Goal: Task Accomplishment & Management: Manage account settings

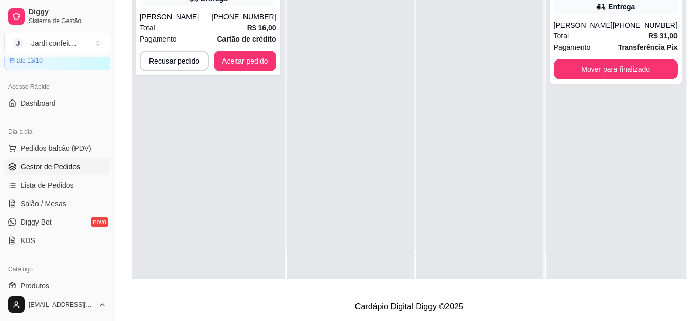
scroll to position [164, 0]
drag, startPoint x: 463, startPoint y: 86, endPoint x: 231, endPoint y: 19, distance: 241.5
click at [231, 22] on div "Total R$ 16,00" at bounding box center [208, 27] width 137 height 11
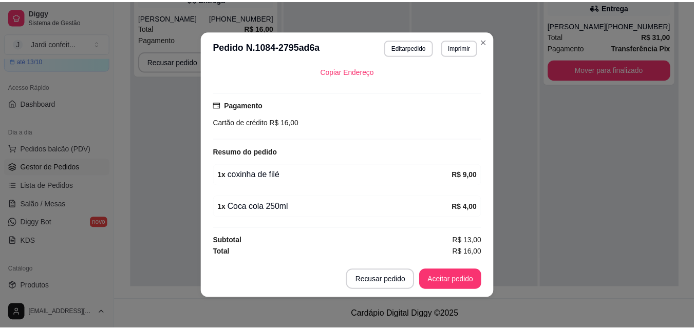
scroll to position [2, 0]
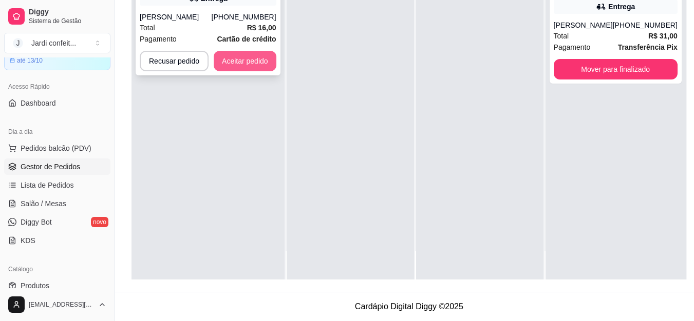
click at [244, 62] on button "Aceitar pedido" at bounding box center [245, 61] width 63 height 21
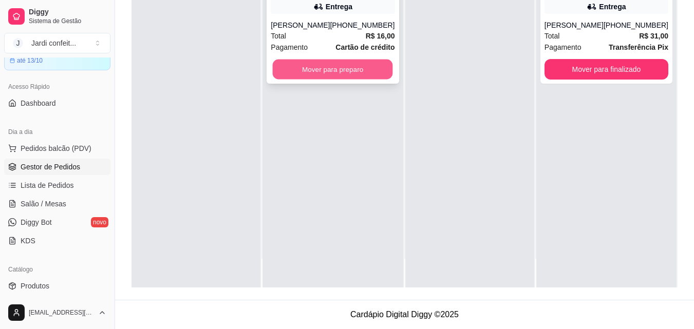
click at [331, 72] on button "Mover para preparo" at bounding box center [333, 70] width 120 height 20
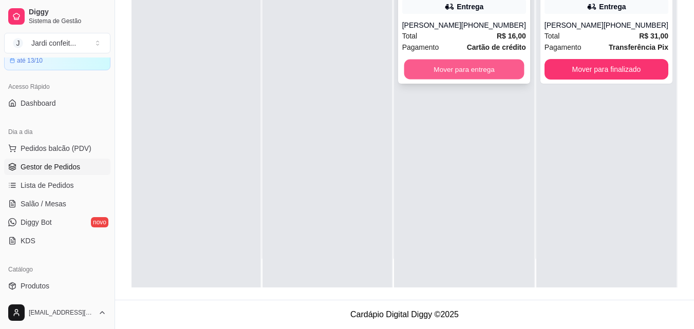
click at [449, 71] on button "Mover para entrega" at bounding box center [464, 70] width 120 height 20
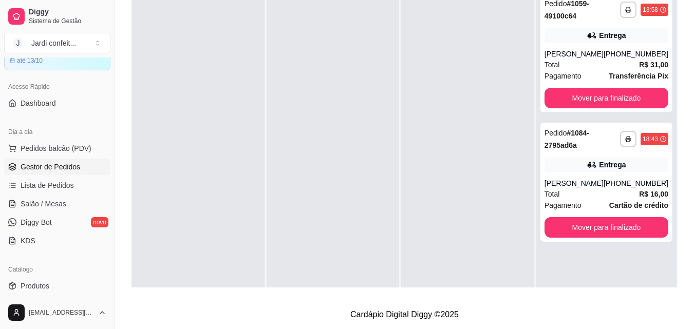
scroll to position [29, 0]
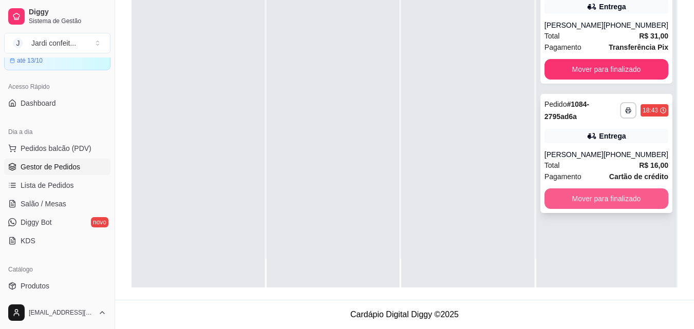
click at [620, 201] on button "Mover para finalizado" at bounding box center [606, 198] width 124 height 21
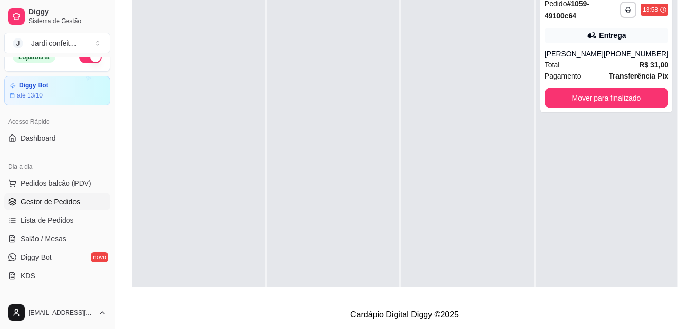
scroll to position [0, 0]
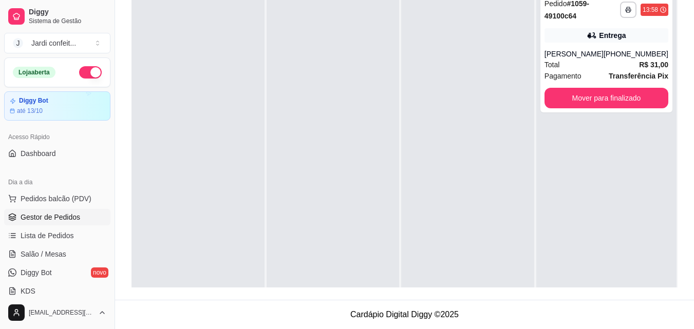
click at [79, 77] on button "button" at bounding box center [90, 72] width 23 height 12
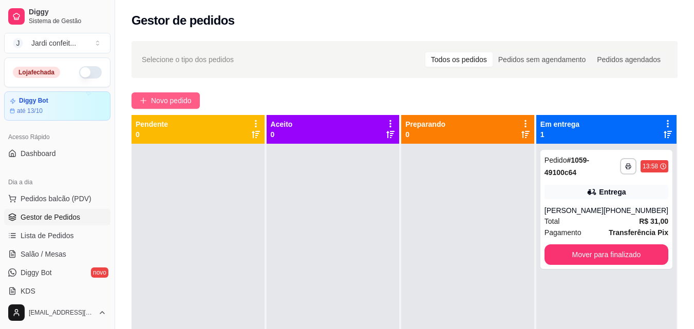
click at [188, 99] on span "Novo pedido" at bounding box center [171, 100] width 41 height 11
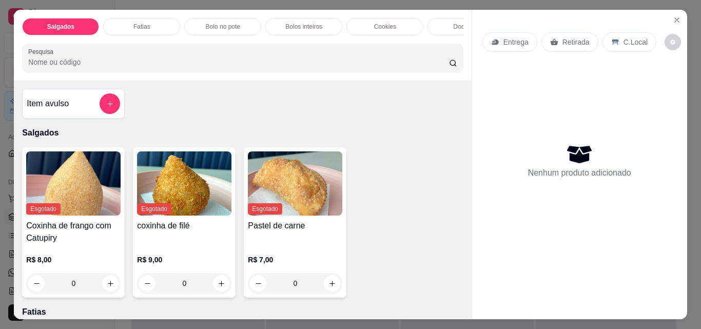
click at [138, 25] on p "Fatias" at bounding box center [142, 27] width 17 height 8
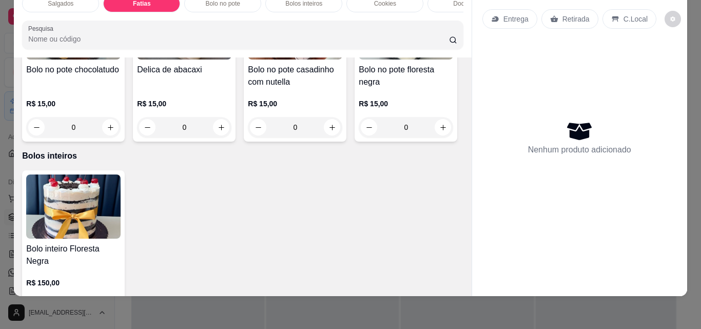
scroll to position [482, 0]
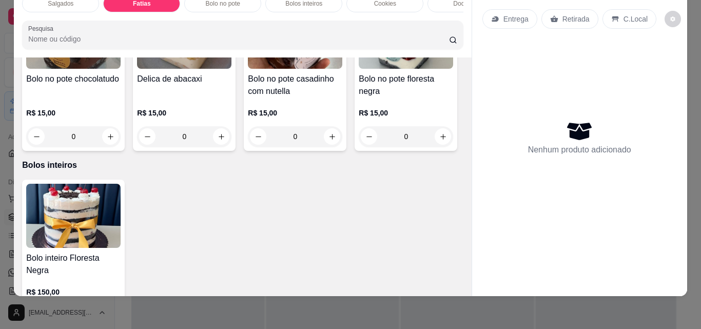
type input "1"
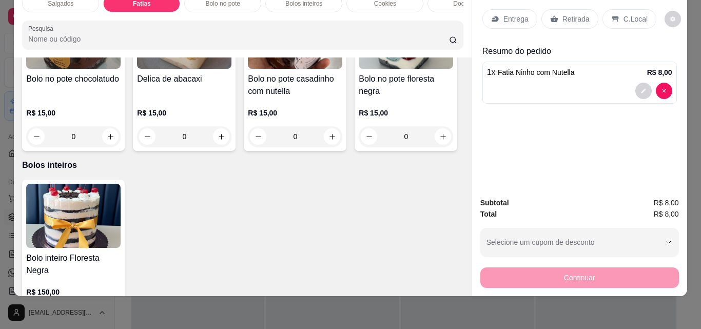
scroll to position [483, 0]
click at [580, 14] on p "Retirada" at bounding box center [576, 19] width 27 height 10
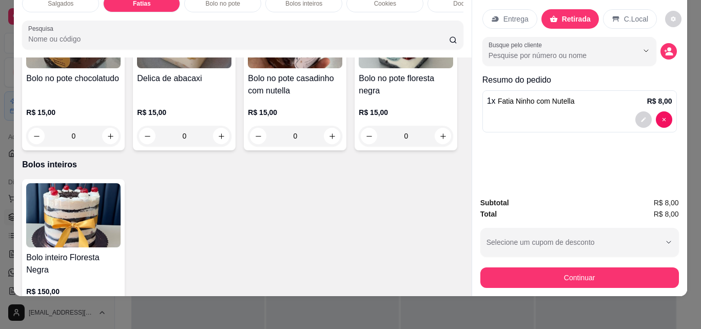
click at [608, 269] on button "Continuar" at bounding box center [580, 278] width 199 height 21
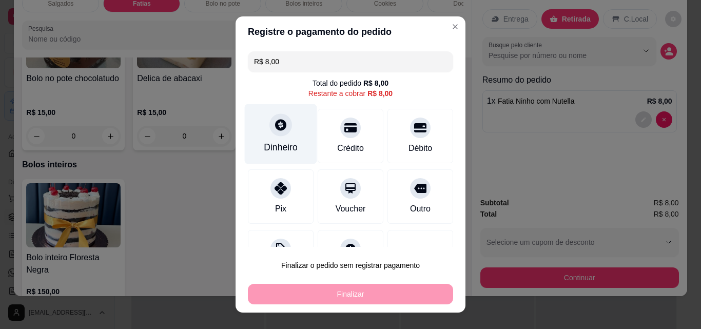
click at [293, 132] on div "Dinheiro" at bounding box center [281, 134] width 72 height 60
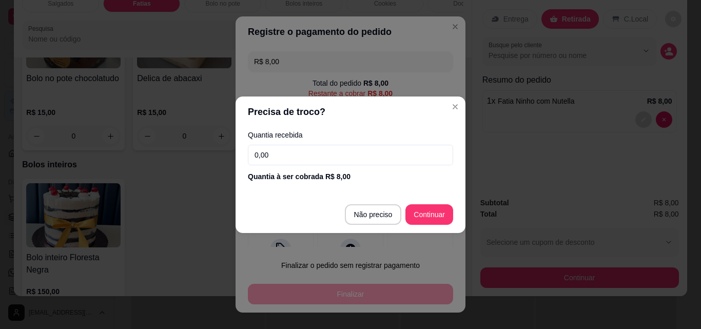
click at [335, 150] on input "0,00" at bounding box center [350, 155] width 205 height 21
type input "50,00"
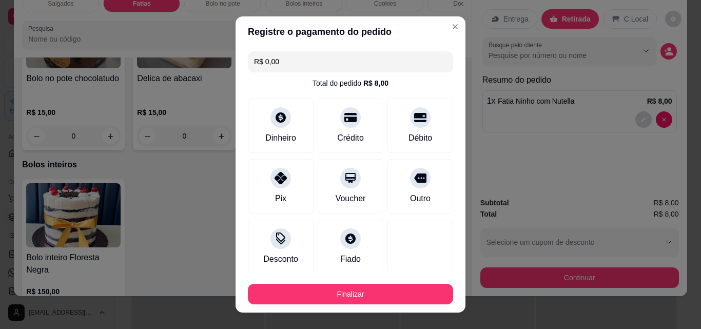
type input "R$ 0,00"
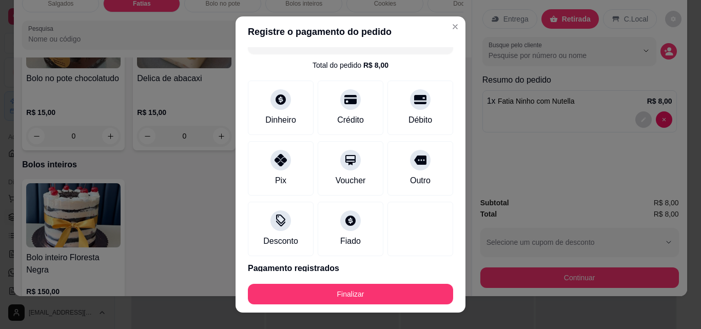
scroll to position [0, 0]
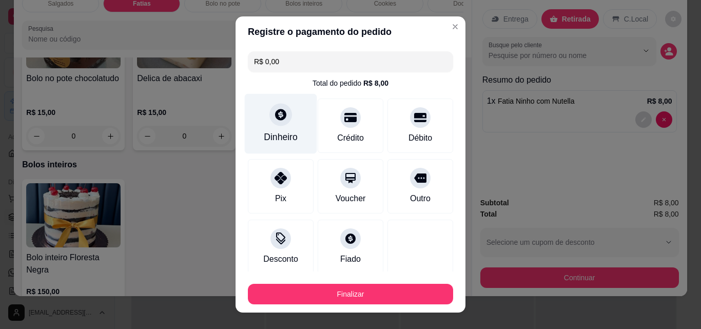
click at [279, 119] on icon at bounding box center [280, 114] width 13 height 13
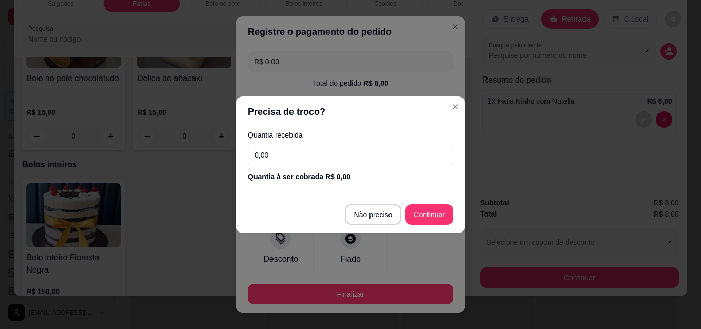
click at [446, 108] on header "Precisa de troco?" at bounding box center [351, 112] width 230 height 31
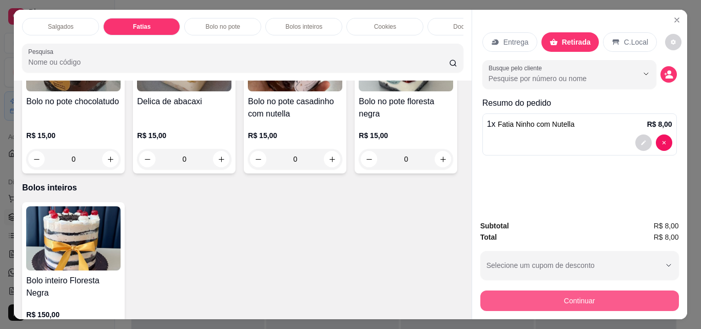
click at [595, 298] on button "Continuar" at bounding box center [580, 301] width 199 height 21
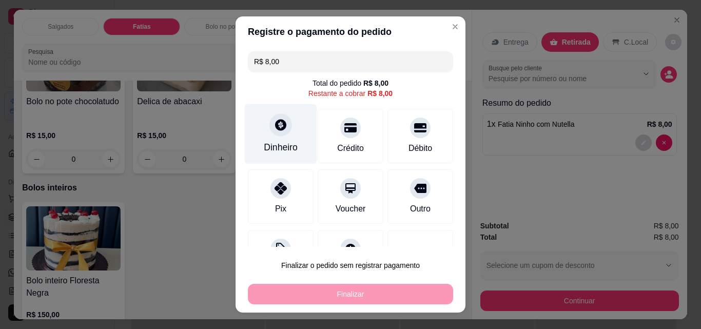
click at [287, 145] on div "Dinheiro" at bounding box center [281, 147] width 34 height 13
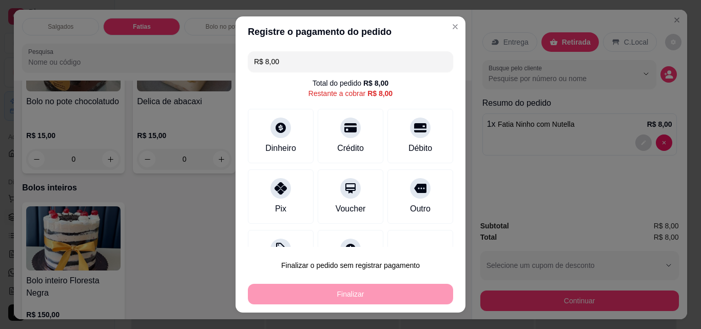
click at [285, 158] on input "0,00" at bounding box center [350, 155] width 205 height 21
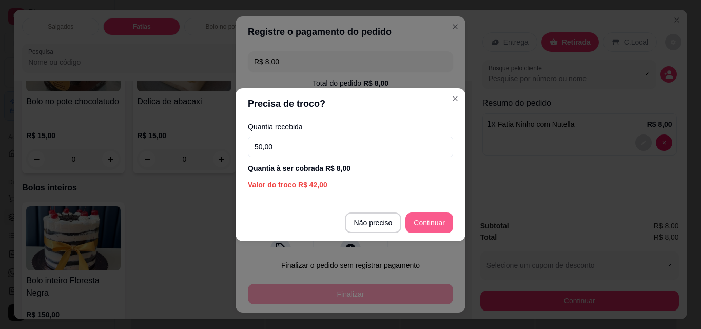
type input "50,00"
type input "R$ 0,00"
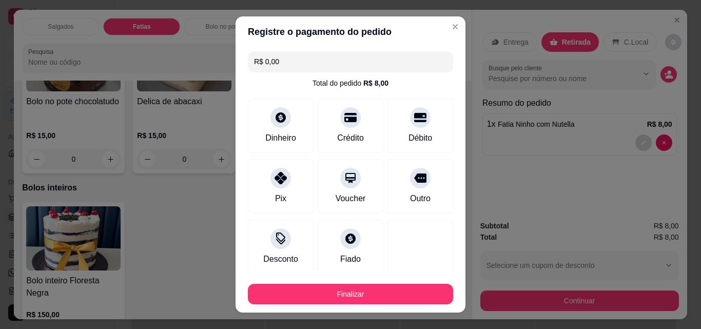
click at [402, 288] on button "Finalizar" at bounding box center [350, 294] width 205 height 21
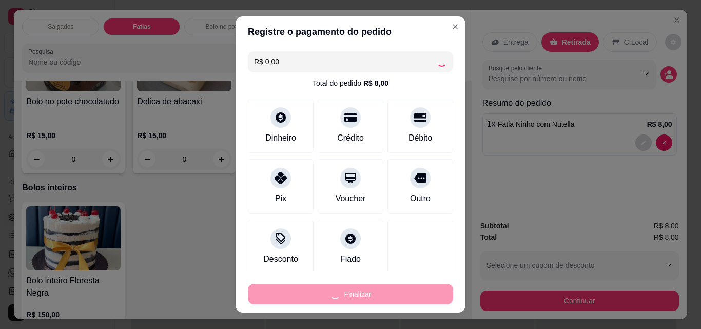
type input "0"
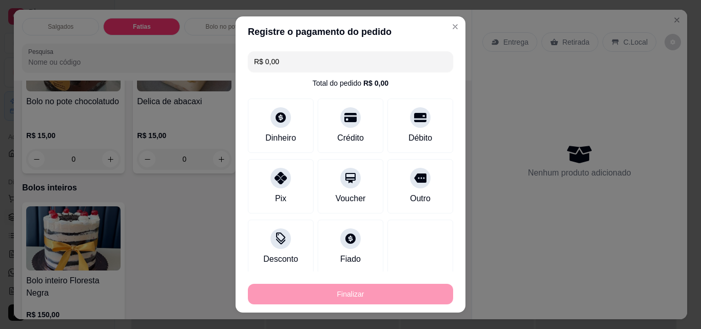
type input "-R$ 8,00"
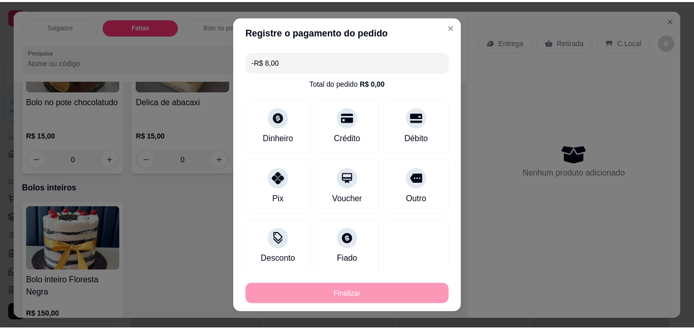
scroll to position [482, 0]
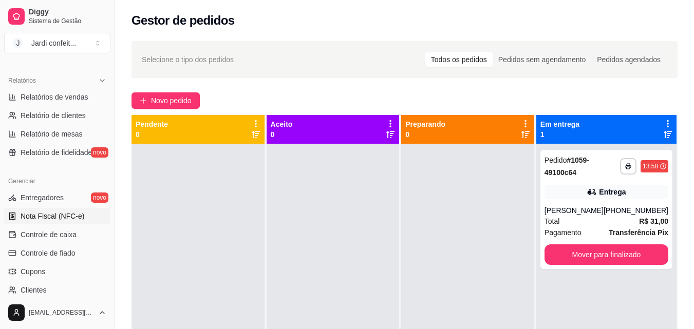
scroll to position [308, 0]
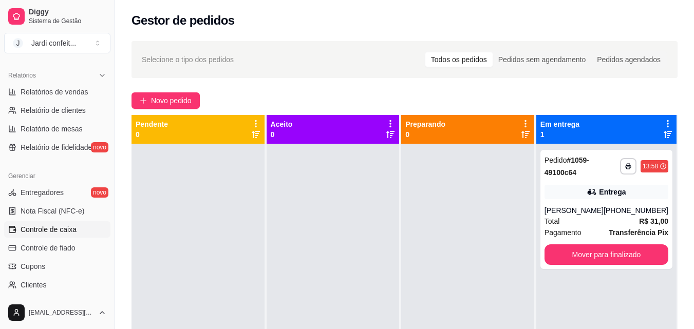
click at [72, 227] on span "Controle de caixa" at bounding box center [49, 229] width 56 height 10
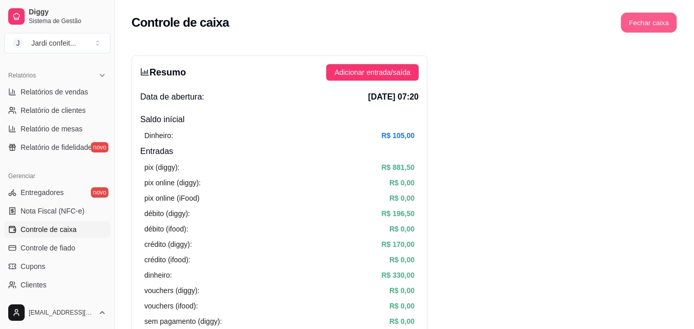
click at [665, 22] on button "Fechar caixa" at bounding box center [649, 23] width 56 height 20
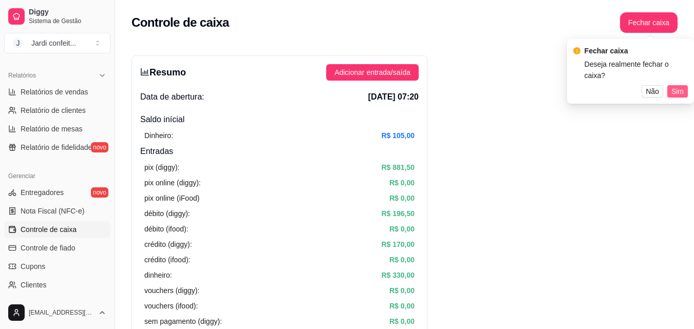
click at [683, 85] on button "Sim" at bounding box center [677, 91] width 21 height 12
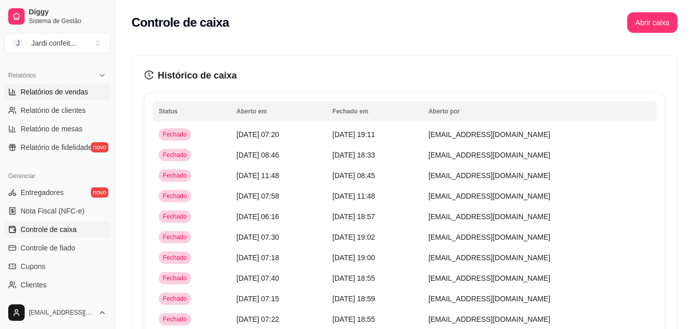
click at [86, 89] on link "Relatórios de vendas" at bounding box center [57, 92] width 106 height 16
select select "ALL"
select select "0"
